Goal: Find specific page/section: Find specific page/section

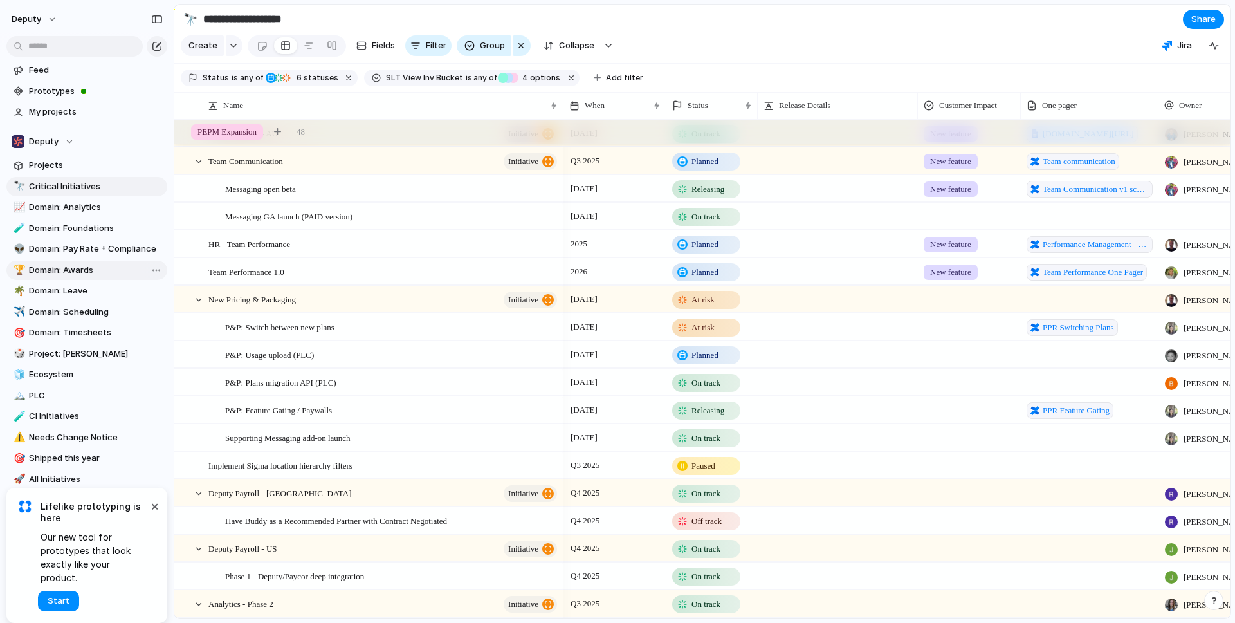
click at [82, 268] on span "Domain: Awards" at bounding box center [96, 270] width 134 height 13
type input "**********"
